Goal: Check status: Check status

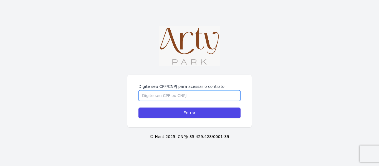
click at [181, 97] on input "Digite seu CPF/CNPJ para acessar o contrato" at bounding box center [189, 95] width 102 height 11
type input "02866696093"
click at [138, 108] on input "Entrar" at bounding box center [189, 113] width 102 height 11
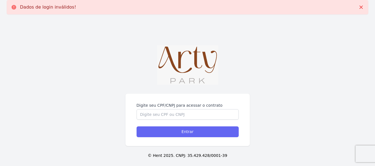
drag, startPoint x: 195, startPoint y: 139, endPoint x: 189, endPoint y: 129, distance: 10.9
click at [195, 138] on div "Digite seu CPF/CNPJ para acessar o contrato Entrar" at bounding box center [187, 120] width 124 height 52
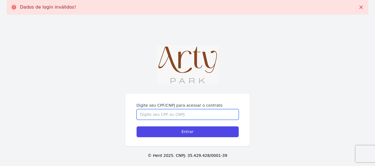
click at [184, 118] on input "Digite seu CPF/CNPJ para acessar o contrato" at bounding box center [187, 114] width 102 height 11
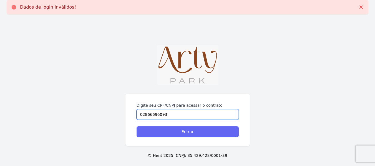
type input "02866696093"
click at [192, 133] on input "Entrar" at bounding box center [187, 131] width 102 height 11
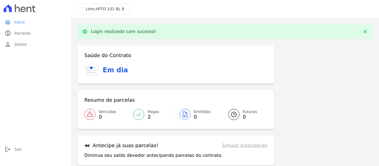
scroll to position [45, 0]
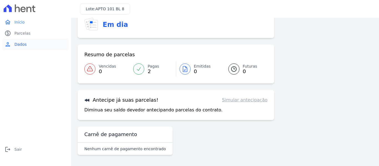
click at [21, 45] on span "Dados" at bounding box center [20, 45] width 12 height 6
